Goal: Task Accomplishment & Management: Complete application form

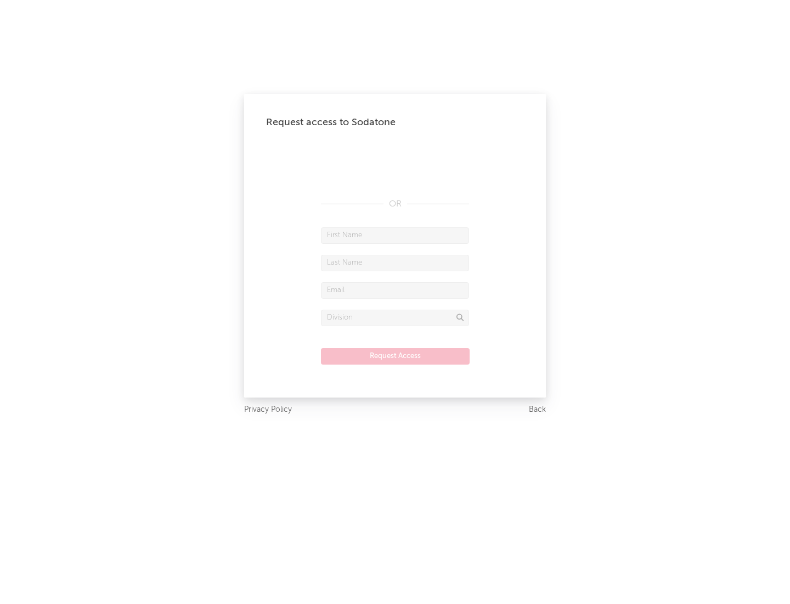
click at [395, 235] on input "text" at bounding box center [395, 235] width 148 height 16
type input "[PERSON_NAME]"
click at [395, 262] on input "text" at bounding box center [395, 263] width 148 height 16
type input "[PERSON_NAME]"
click at [395, 290] on input "text" at bounding box center [395, 290] width 148 height 16
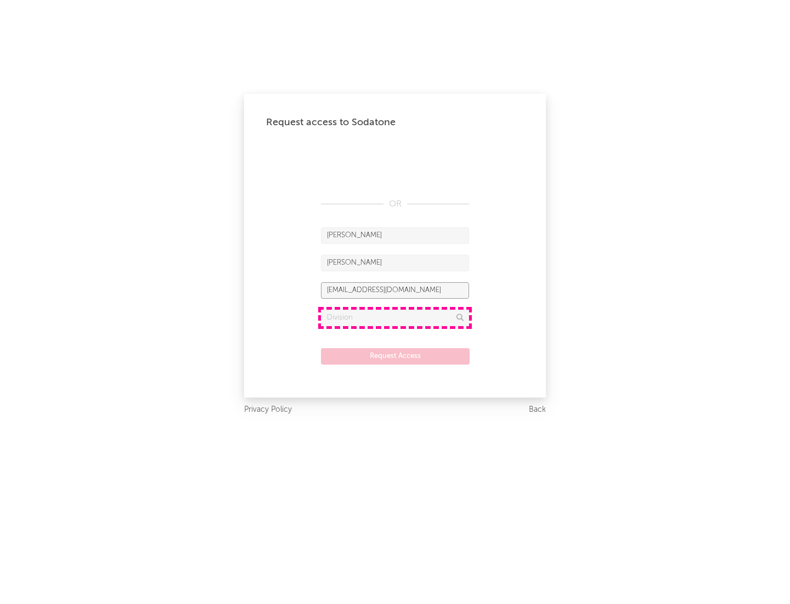
type input "[EMAIL_ADDRESS][DOMAIN_NAME]"
click at [395, 317] on input "text" at bounding box center [395, 317] width 148 height 16
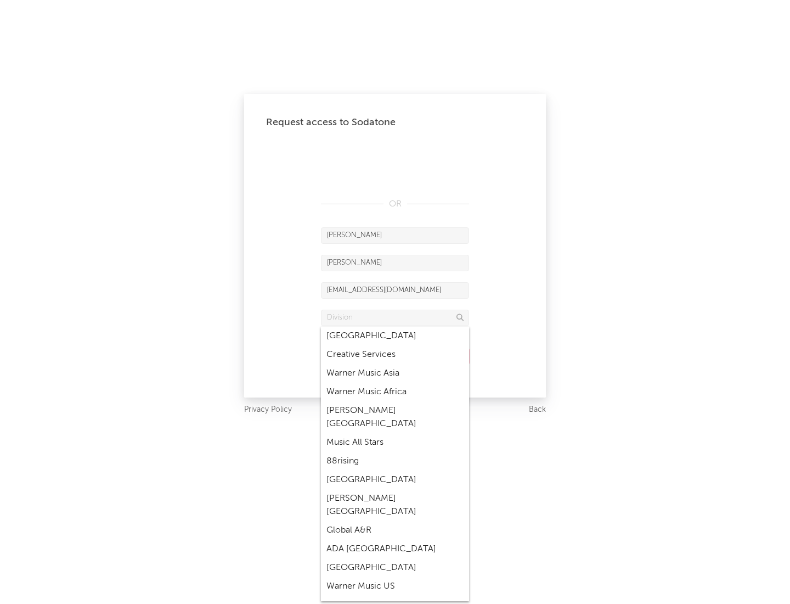
click at [395, 433] on div "Music All Stars" at bounding box center [395, 442] width 148 height 19
type input "Music All Stars"
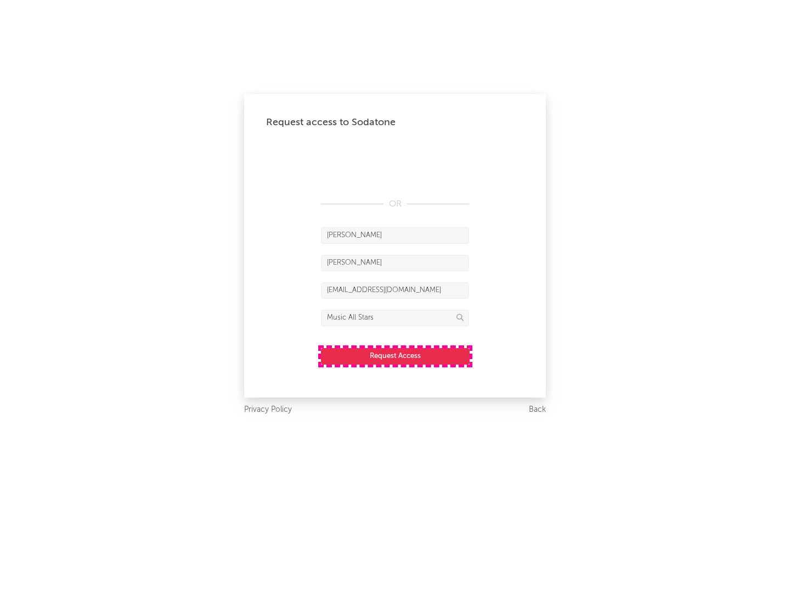
click at [395, 356] on button "Request Access" at bounding box center [395, 356] width 149 height 16
